Goal: Navigation & Orientation: Find specific page/section

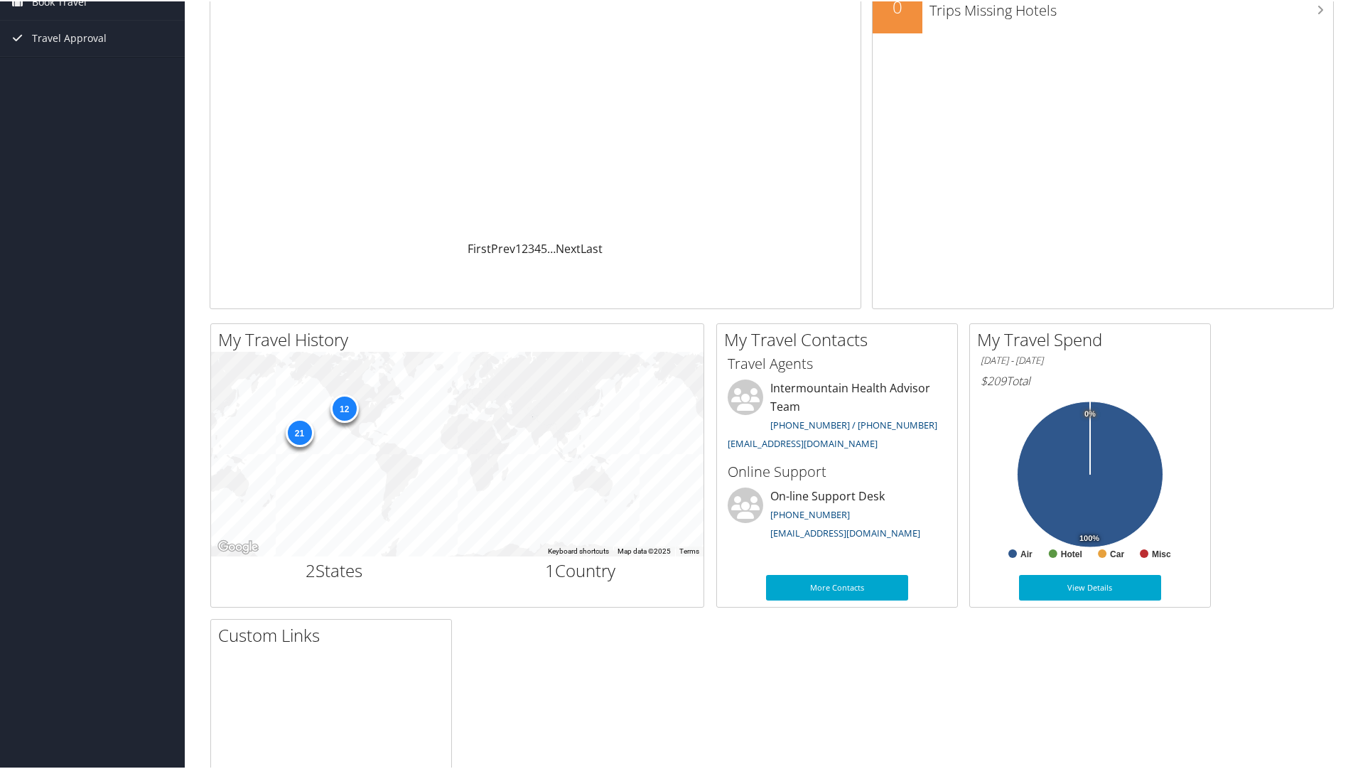
scroll to position [213, 0]
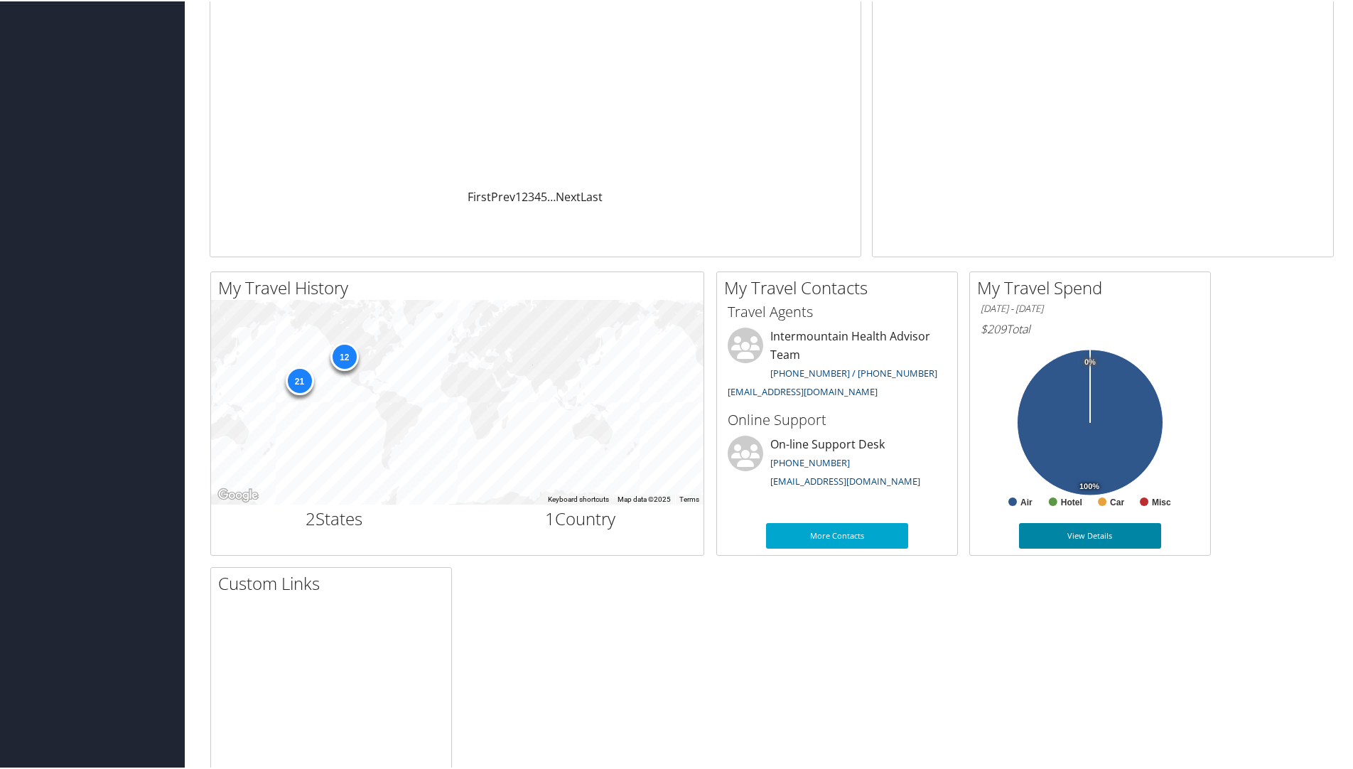
click at [1075, 532] on link "View Details" at bounding box center [1090, 535] width 142 height 26
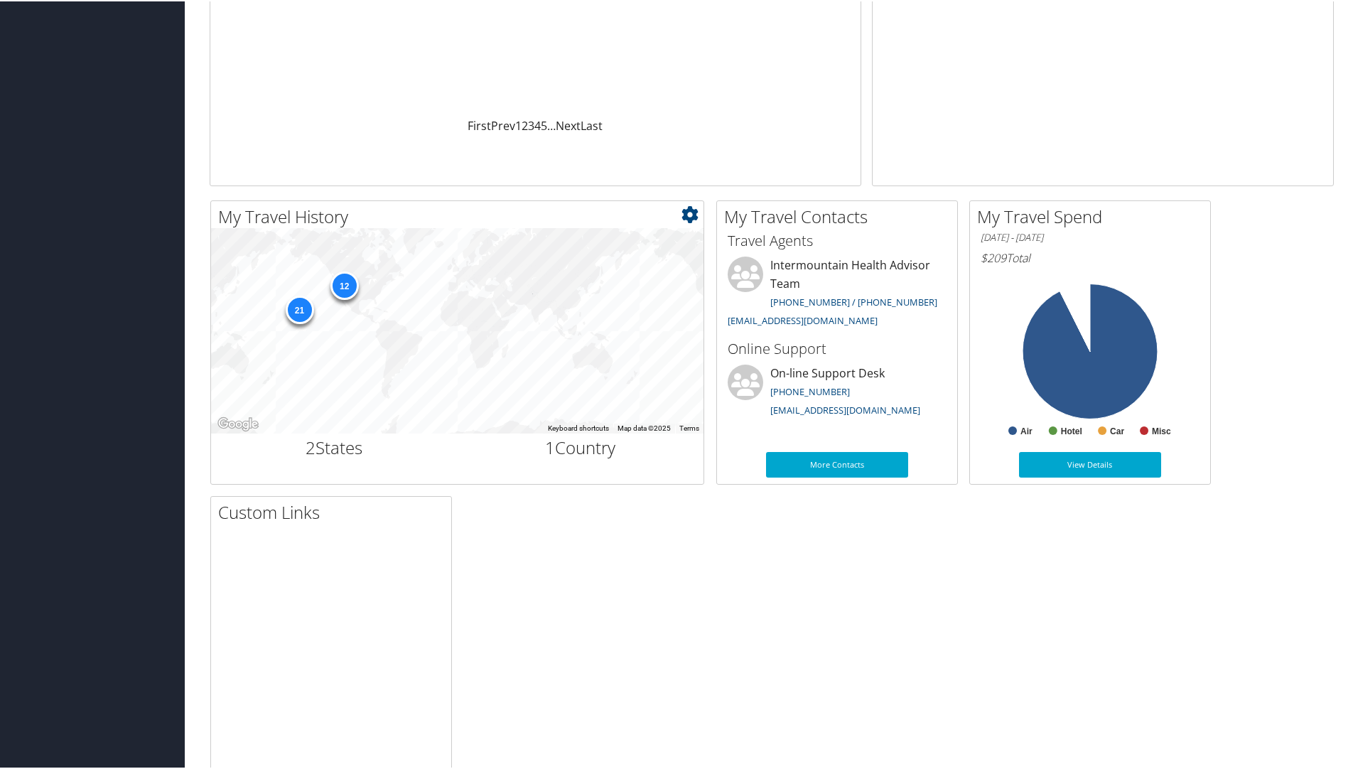
scroll to position [319, 0]
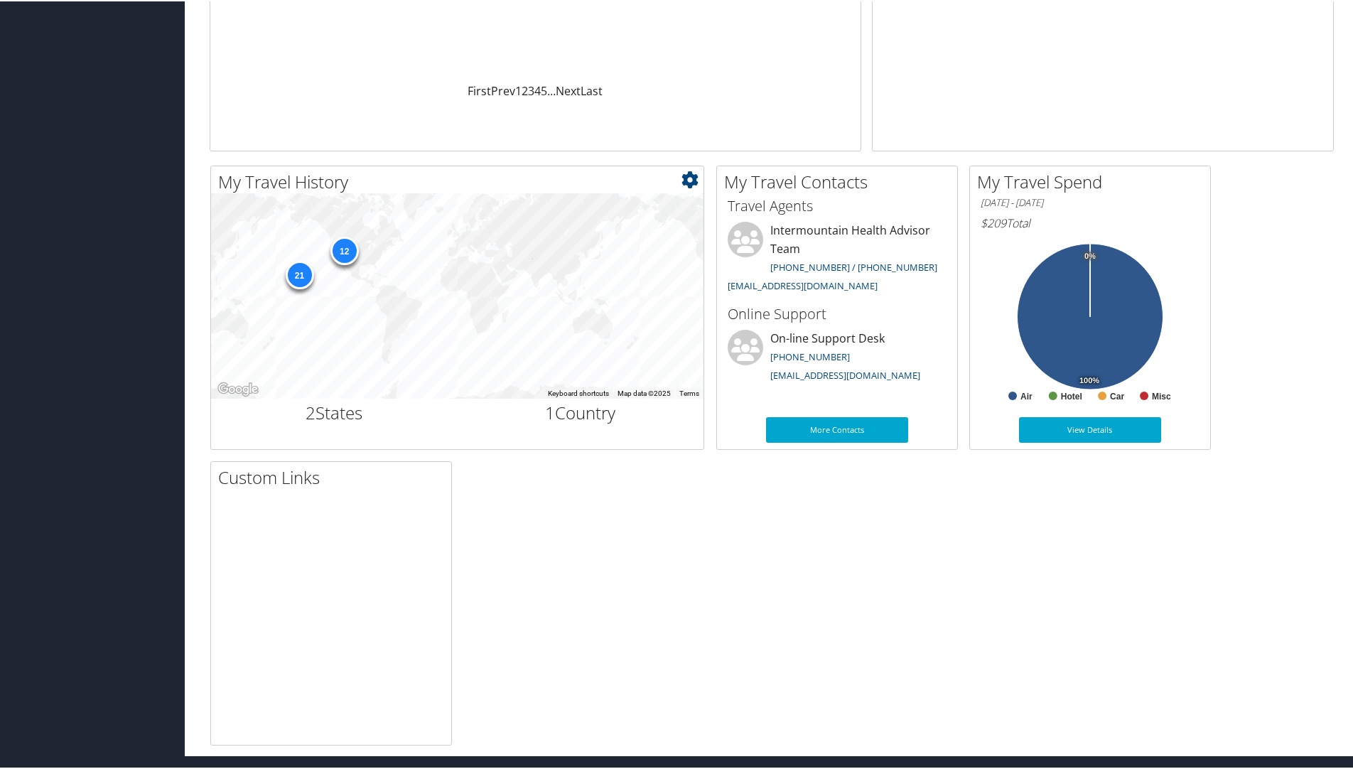
click at [296, 276] on div "21" at bounding box center [299, 273] width 28 height 28
click at [286, 281] on div "12 21" at bounding box center [457, 295] width 493 height 205
click at [295, 276] on div "21" at bounding box center [299, 273] width 28 height 28
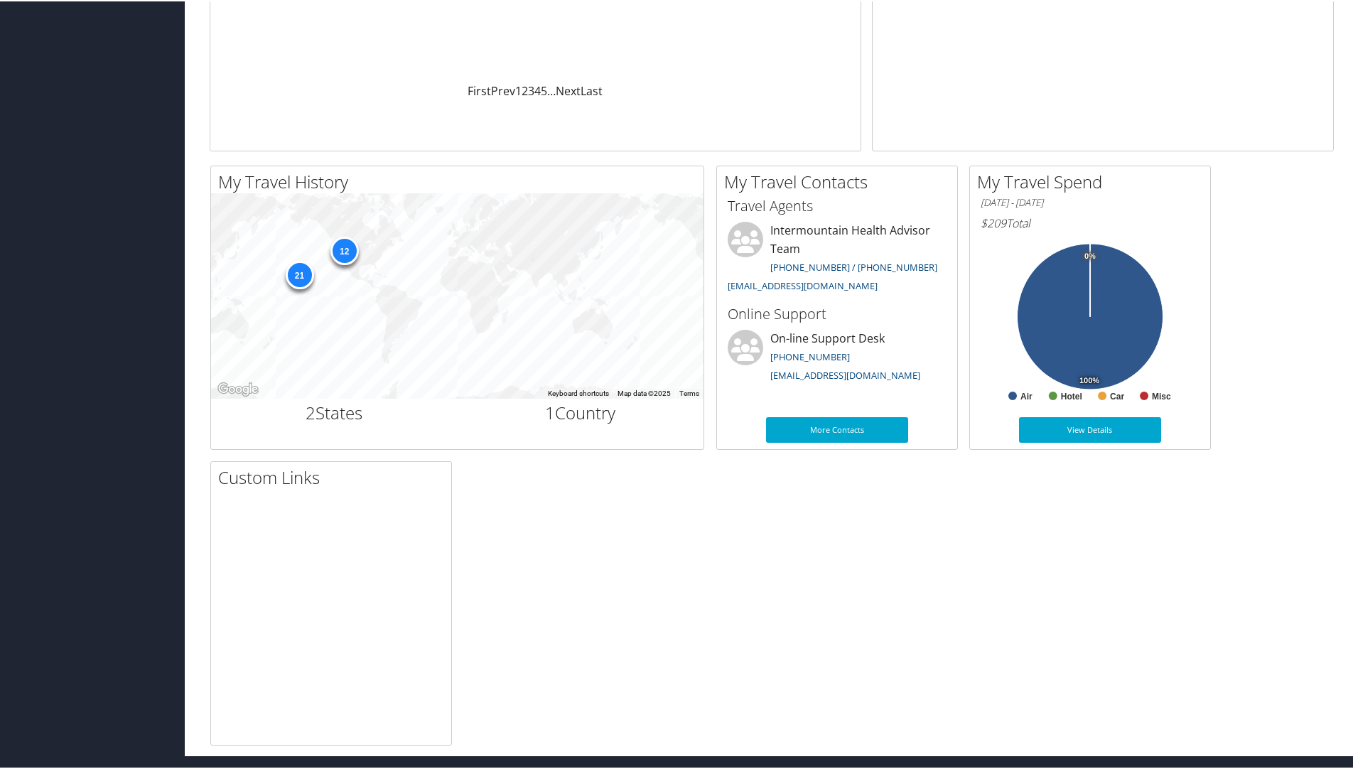
click at [716, 321] on div "My Travel History Small Medium Large ← Move left → Move right ↑ Move up ↓ Move …" at bounding box center [772, 454] width 1146 height 580
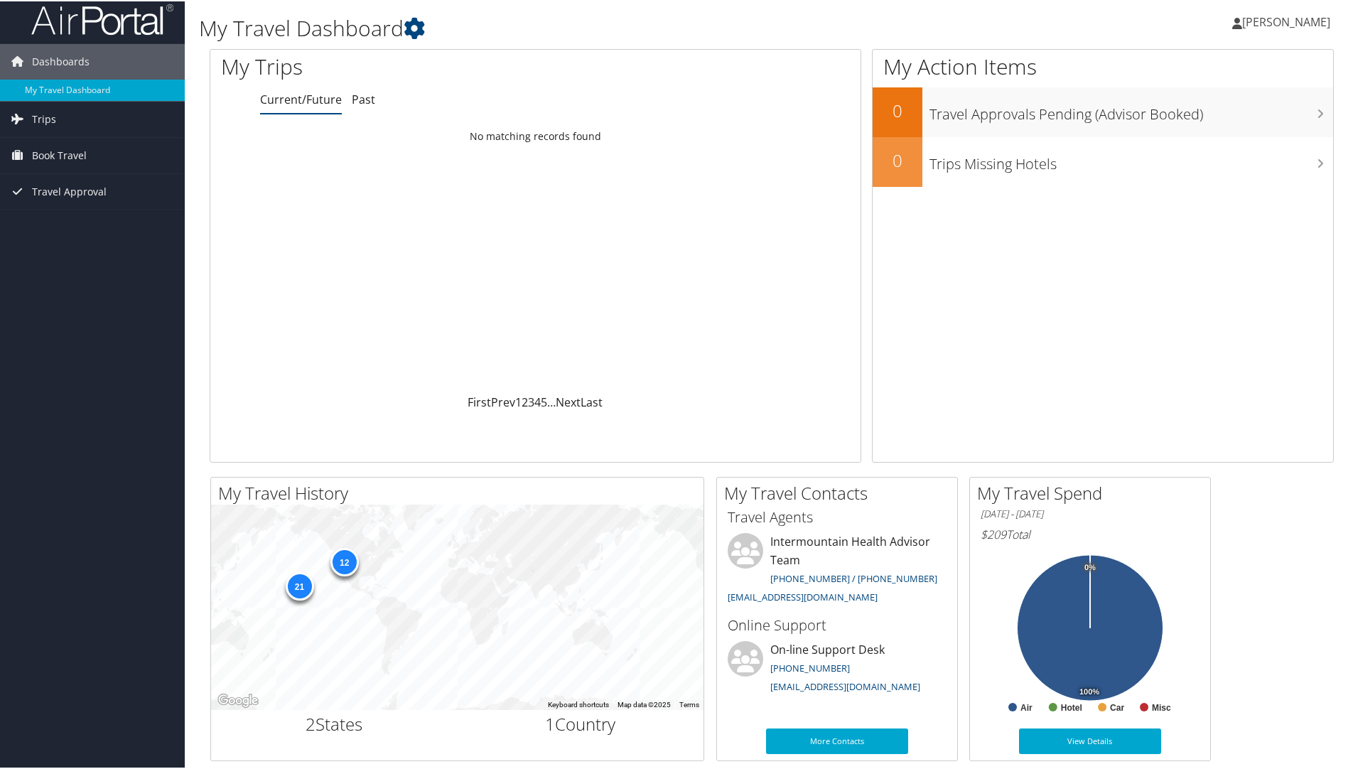
scroll to position [0, 0]
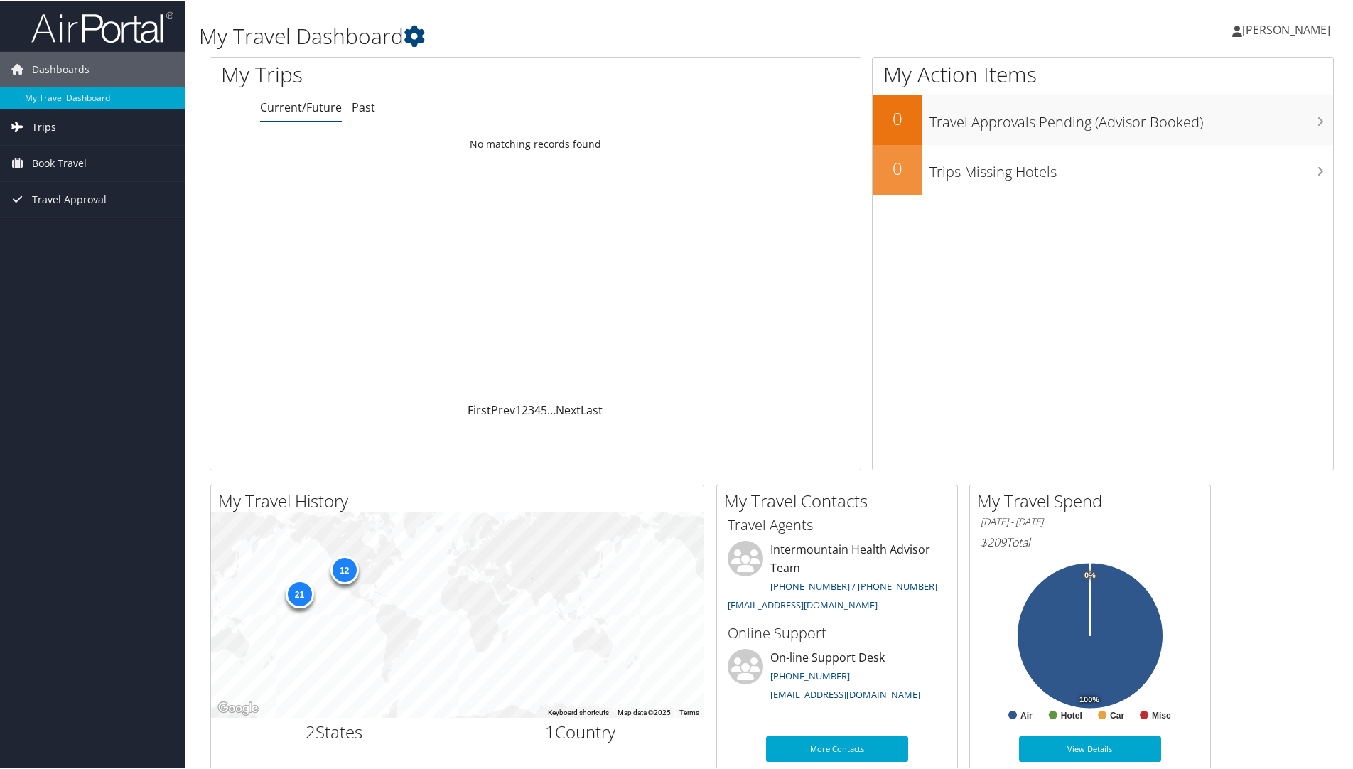
click at [49, 131] on span "Trips" at bounding box center [44, 126] width 24 height 36
click at [38, 172] on link "Past Trips" at bounding box center [92, 175] width 185 height 21
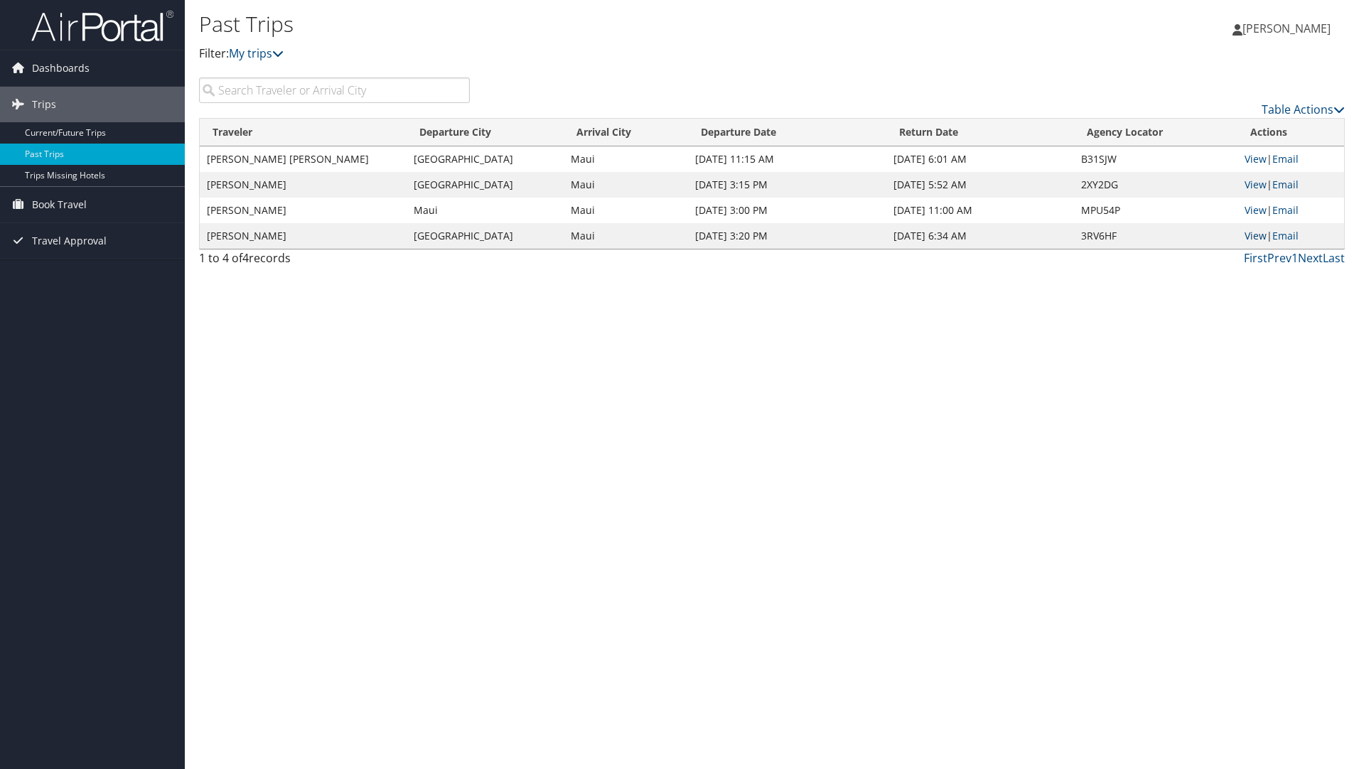
click at [1262, 235] on link "View" at bounding box center [1256, 236] width 22 height 14
click at [1249, 156] on link "View" at bounding box center [1256, 159] width 22 height 14
click at [54, 208] on span "Book Travel" at bounding box center [59, 205] width 55 height 36
click at [53, 232] on link "Agent Booking Request" at bounding box center [92, 232] width 185 height 21
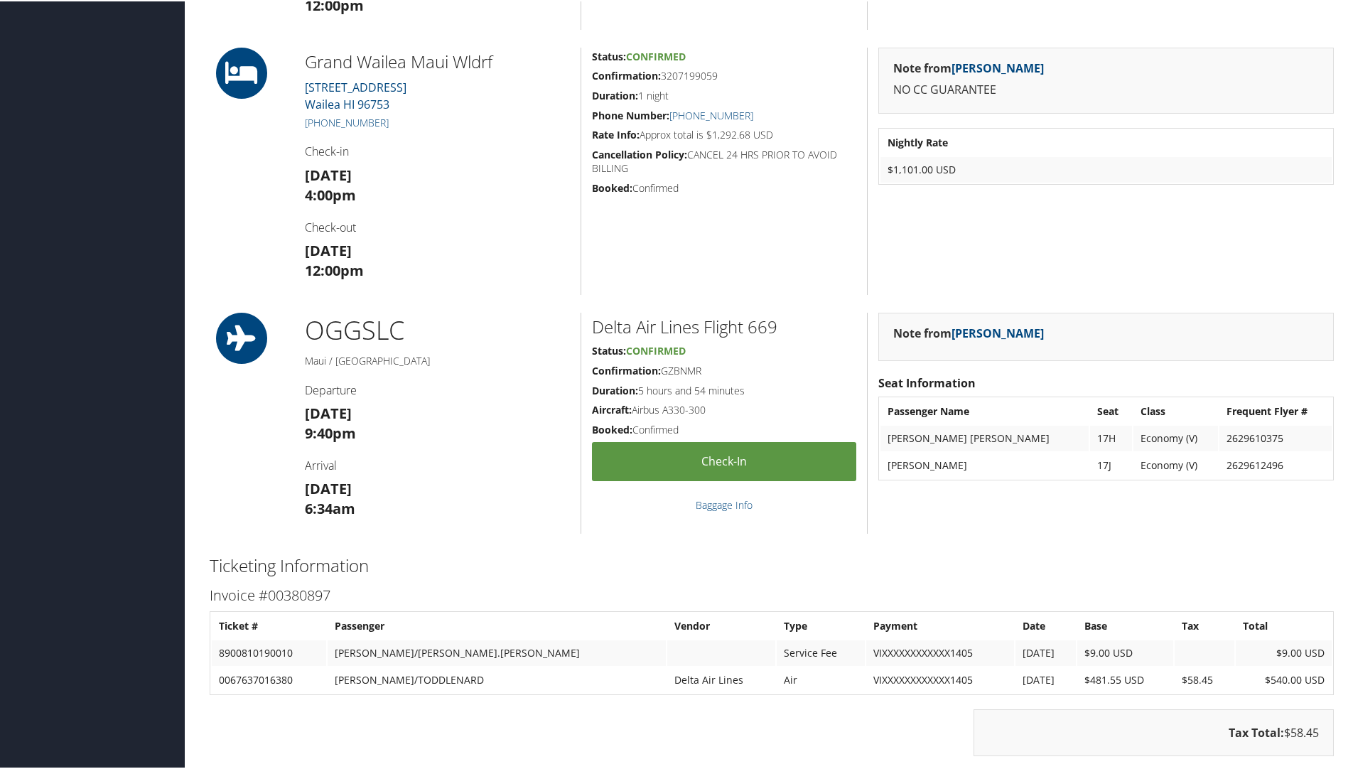
scroll to position [1350, 0]
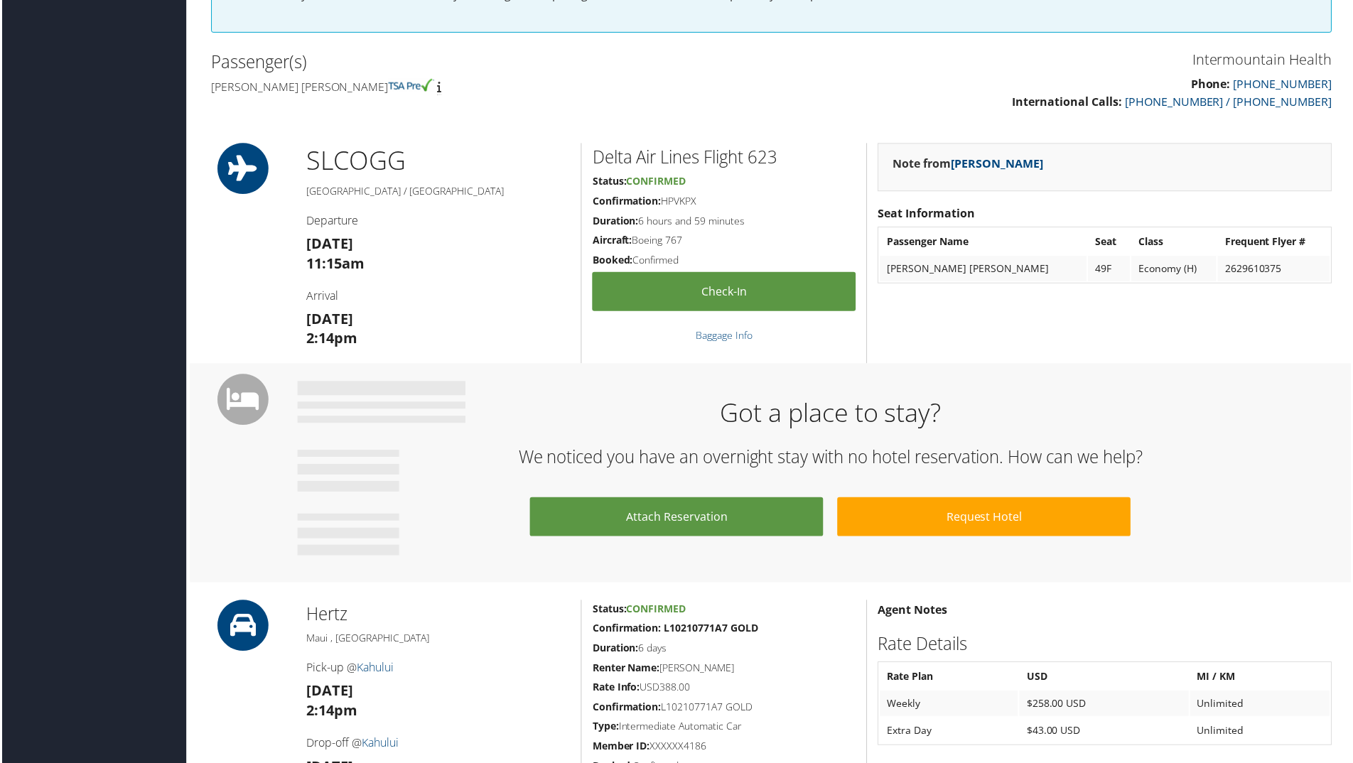
scroll to position [426, 0]
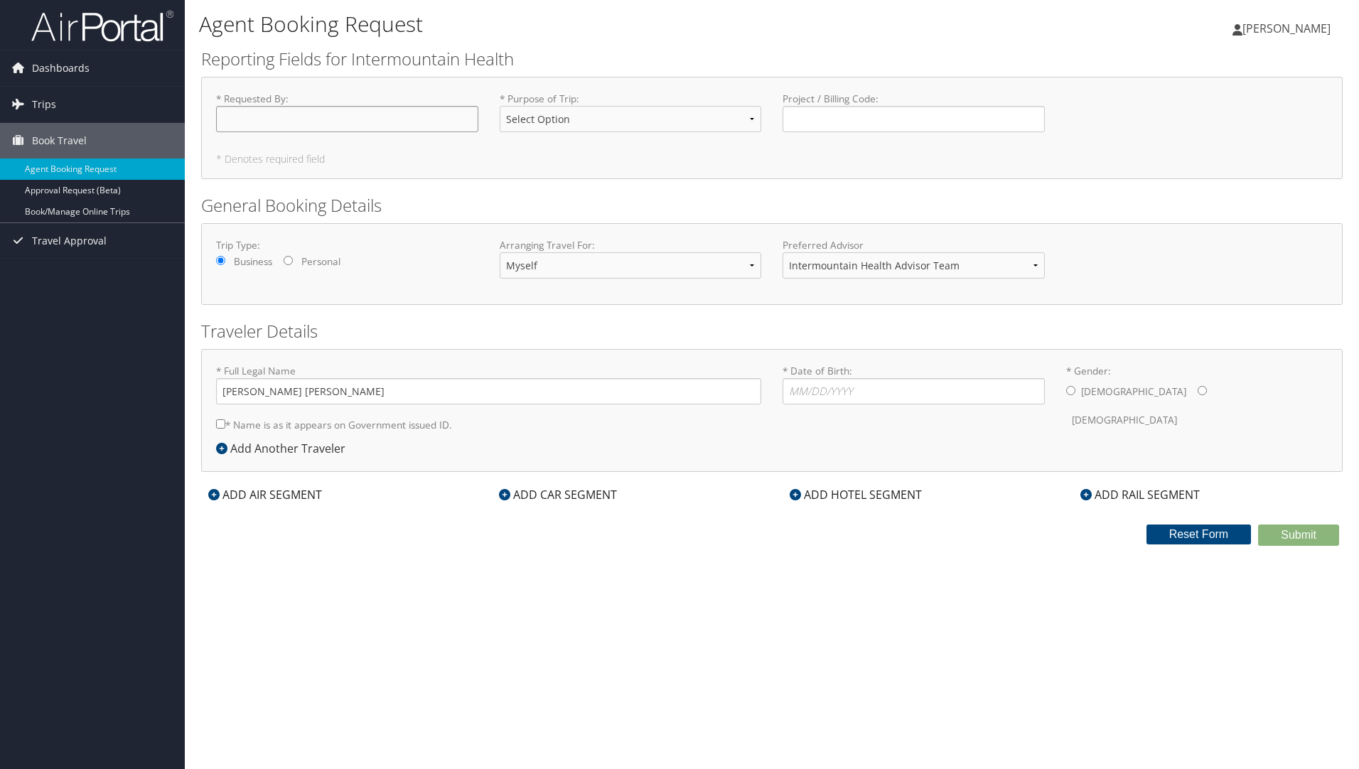
click at [427, 113] on input "* Requested By : Required" at bounding box center [347, 119] width 262 height 26
click at [70, 240] on span "Travel Approval" at bounding box center [69, 241] width 75 height 36
click at [65, 291] on link "Approved Trips" at bounding box center [92, 290] width 185 height 21
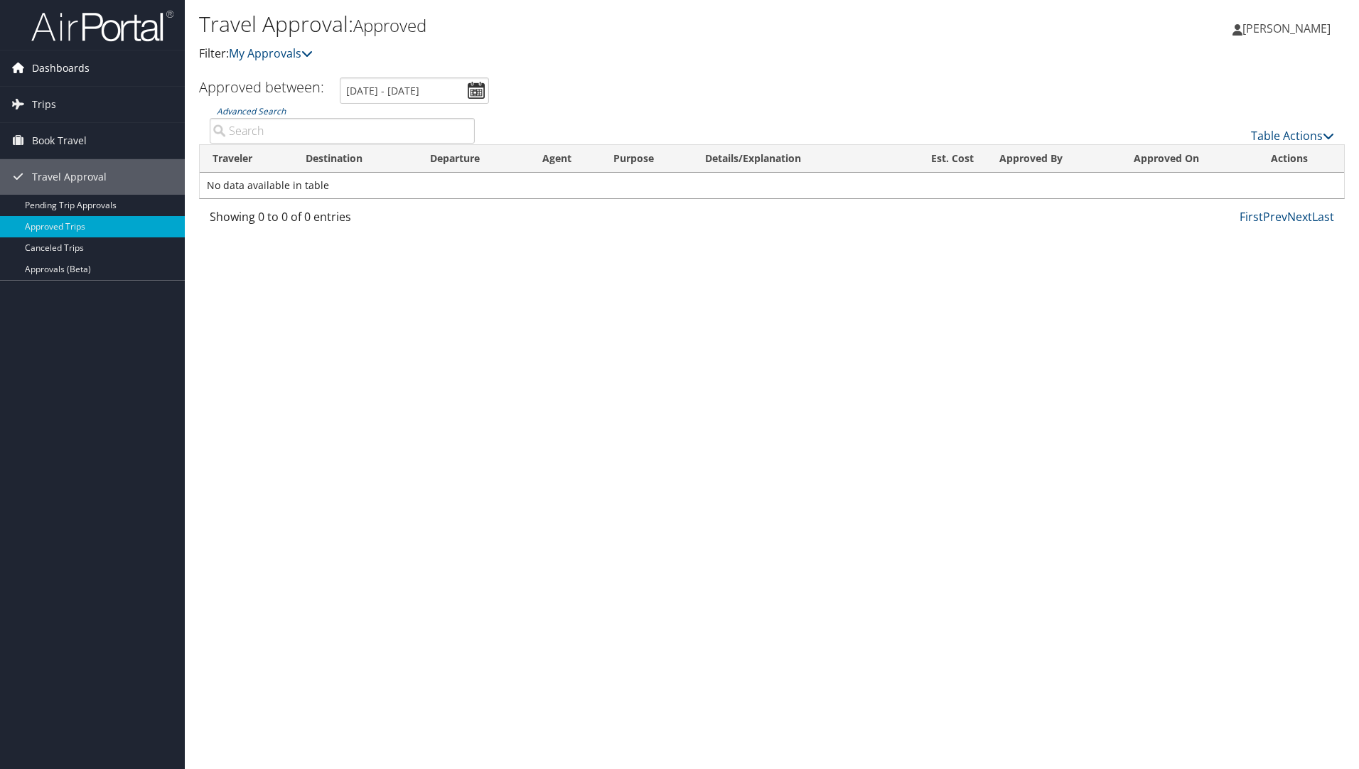
click at [48, 67] on span "Dashboards" at bounding box center [61, 68] width 58 height 36
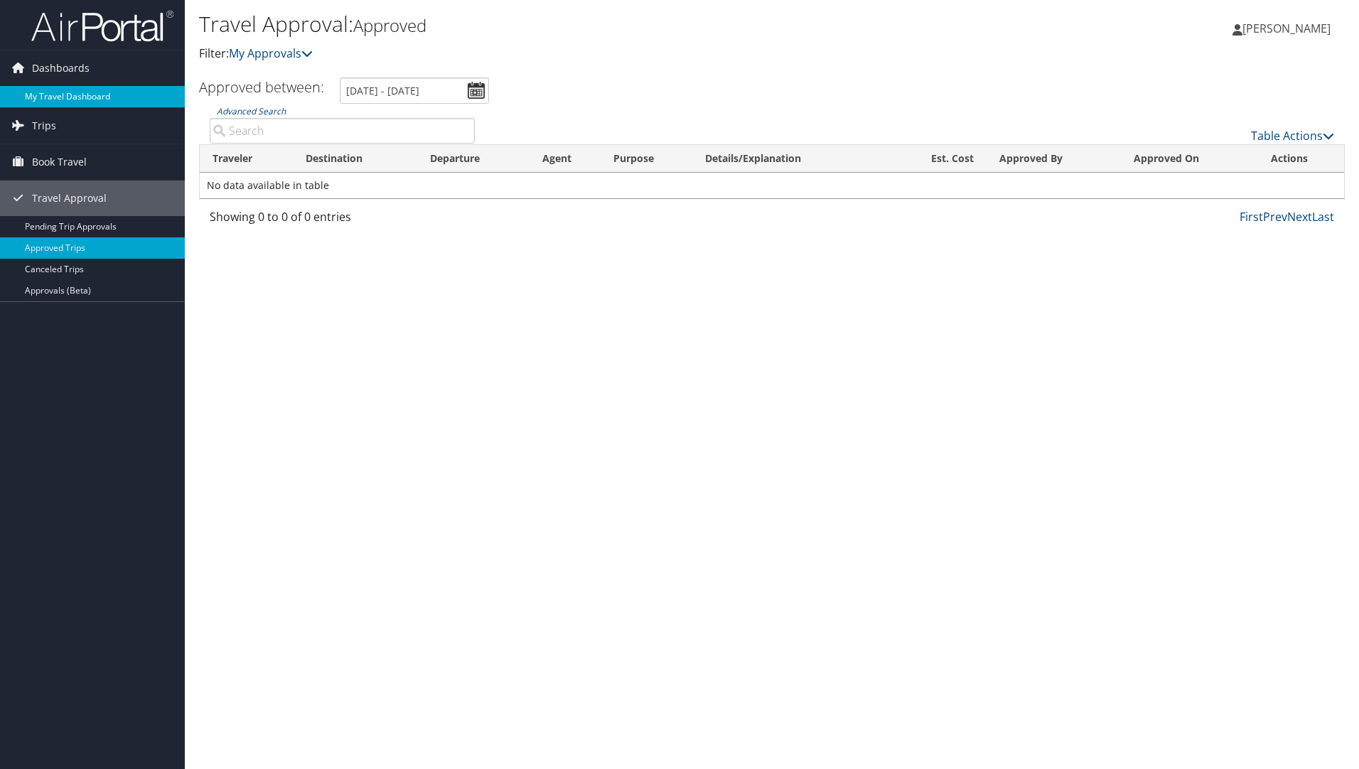
click at [44, 95] on link "My Travel Dashboard" at bounding box center [92, 96] width 185 height 21
